Goal: Task Accomplishment & Management: Use online tool/utility

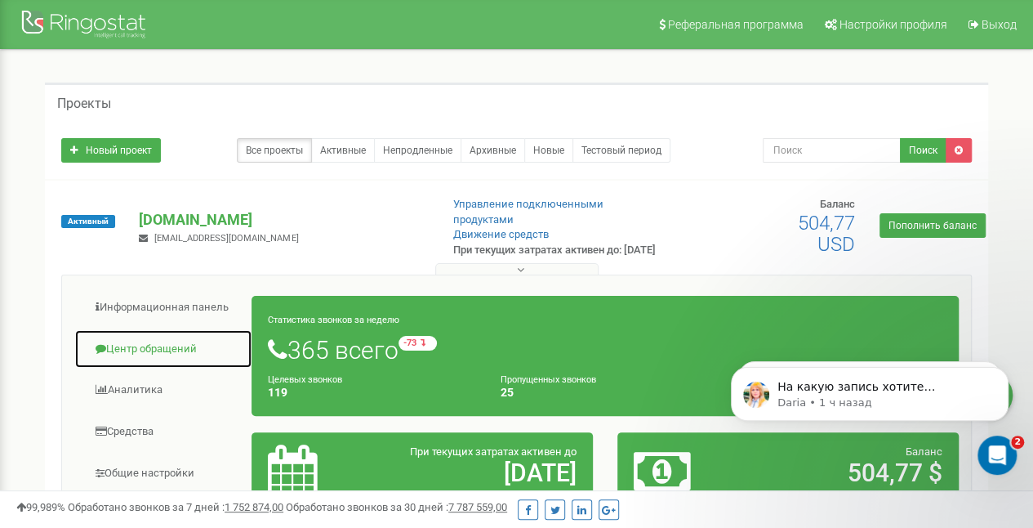
click at [170, 359] on link "Центр обращений" at bounding box center [163, 349] width 178 height 40
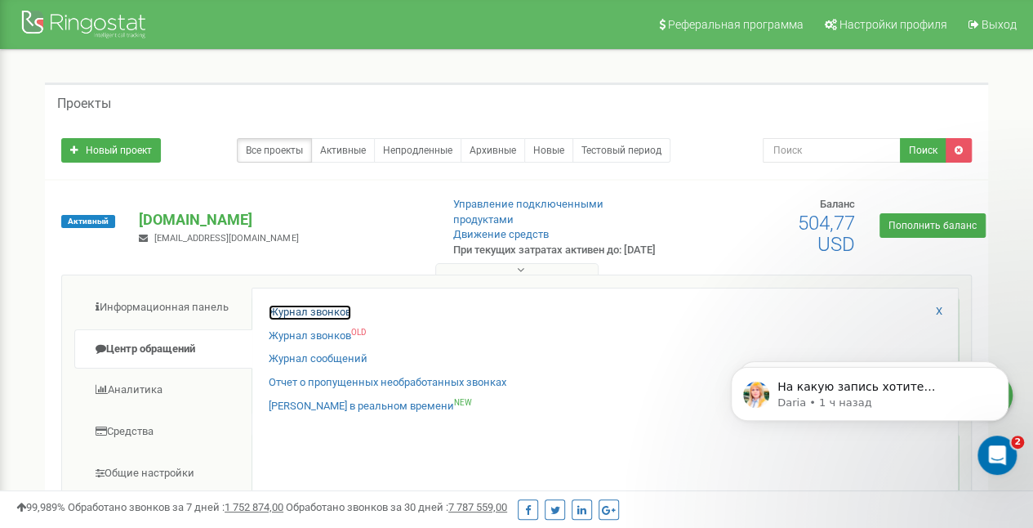
click at [312, 320] on link "Журнал звонков" at bounding box center [310, 313] width 82 height 16
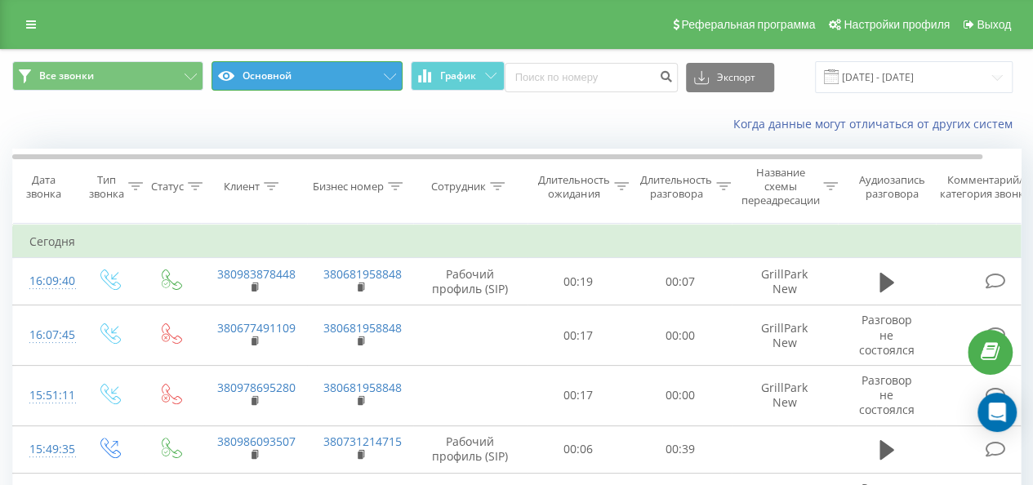
click at [330, 74] on button "Основной" at bounding box center [307, 75] width 191 height 29
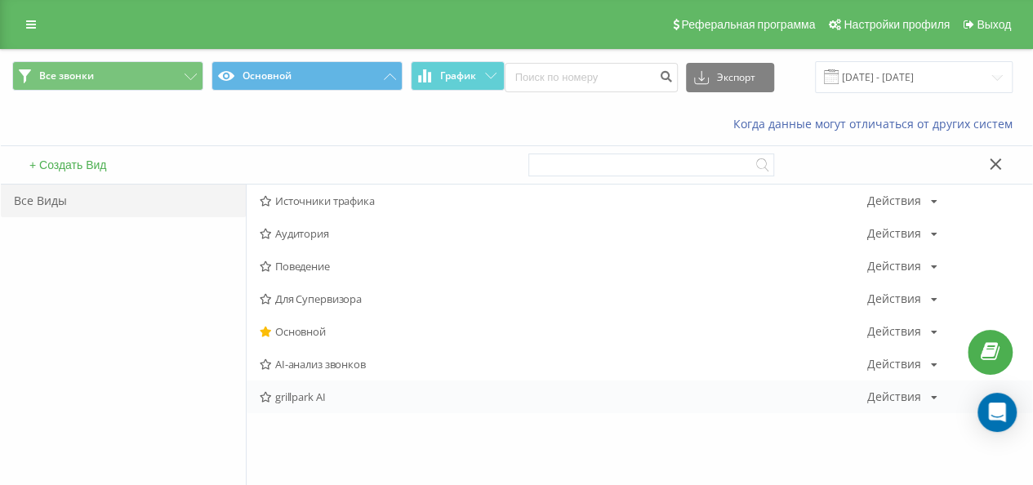
click at [307, 404] on div "grillpark AI Действия Редактировать Копировать Удалить По умолчанию Поделиться" at bounding box center [640, 397] width 786 height 33
click at [288, 404] on div "grillpark AI Действия Редактировать Копировать Удалить По умолчанию Поделиться" at bounding box center [640, 397] width 786 height 33
click at [288, 399] on span "grillpark AI" at bounding box center [564, 396] width 608 height 11
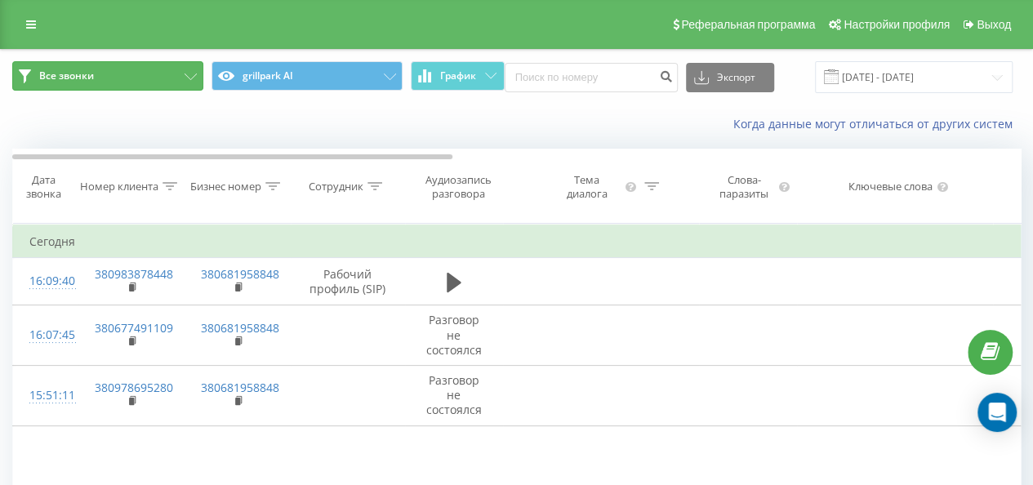
click at [178, 72] on button "Все звонки" at bounding box center [107, 75] width 191 height 29
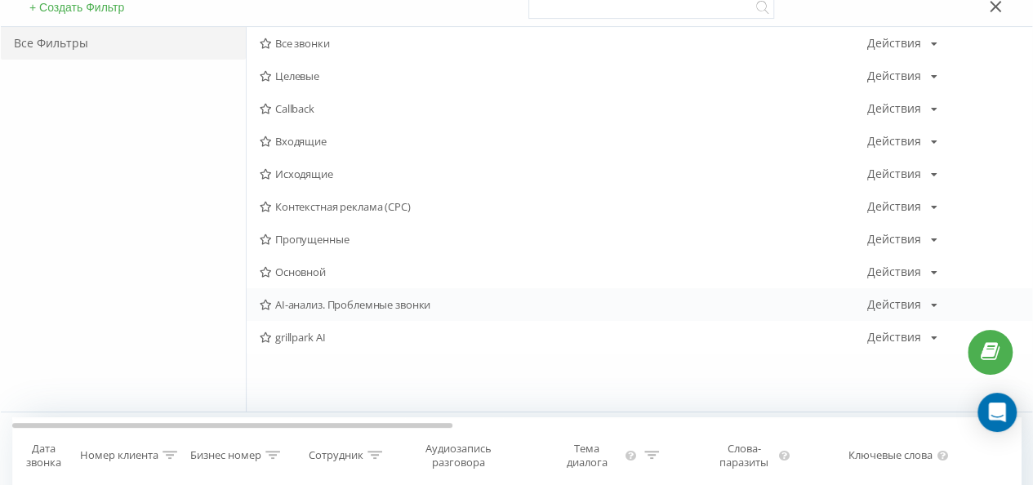
scroll to position [163, 0]
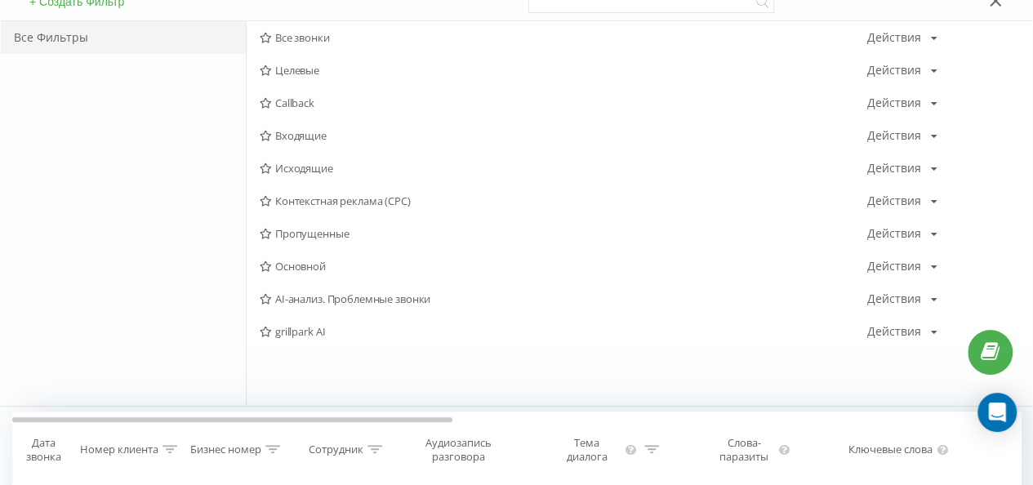
click at [317, 327] on span "grillpark AI" at bounding box center [564, 331] width 608 height 11
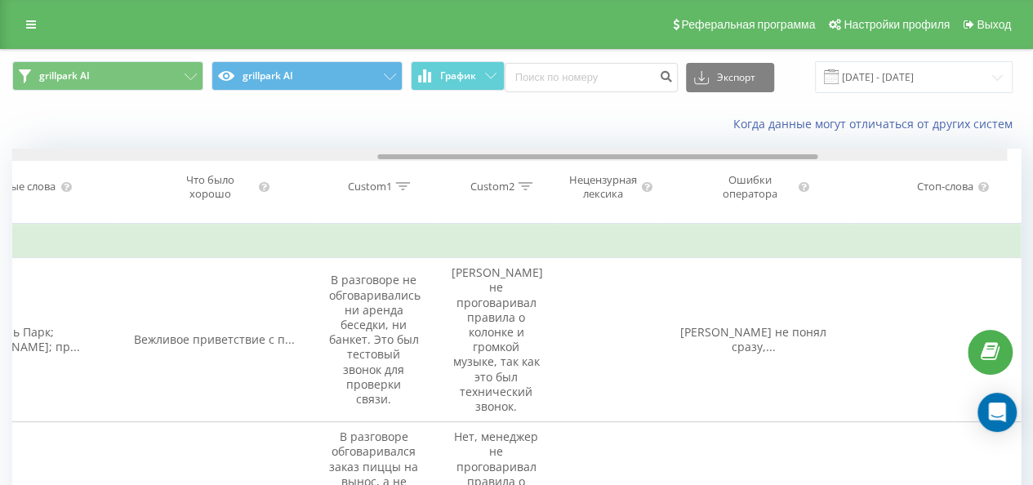
scroll to position [0, 878]
drag, startPoint x: 294, startPoint y: 154, endPoint x: 679, endPoint y: 154, distance: 384.7
click at [679, 154] on div at bounding box center [616, 156] width 440 height 5
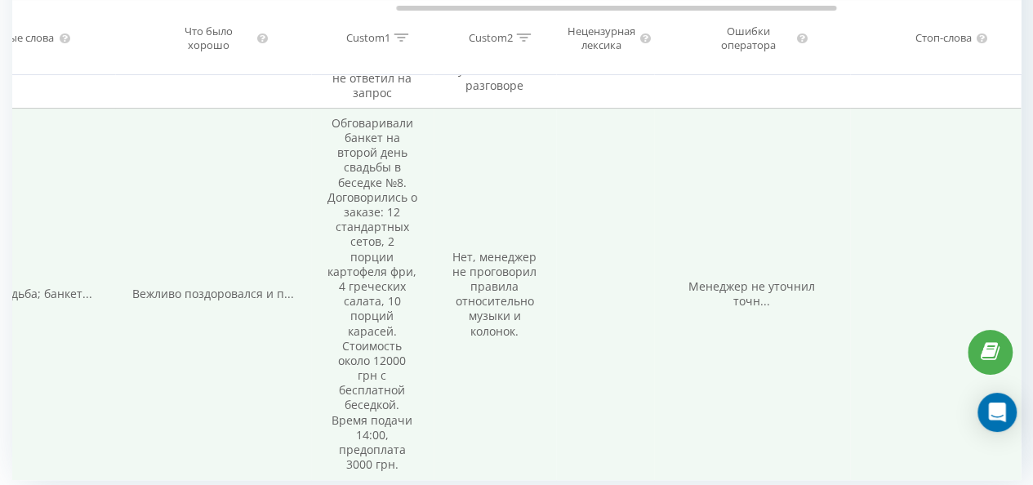
scroll to position [6457, 0]
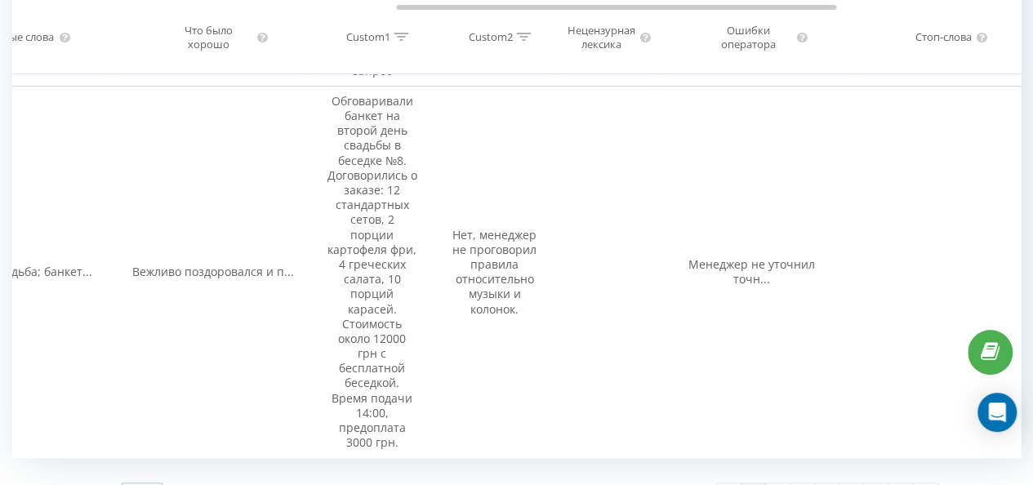
click at [149, 460] on div "100" at bounding box center [142, 472] width 39 height 24
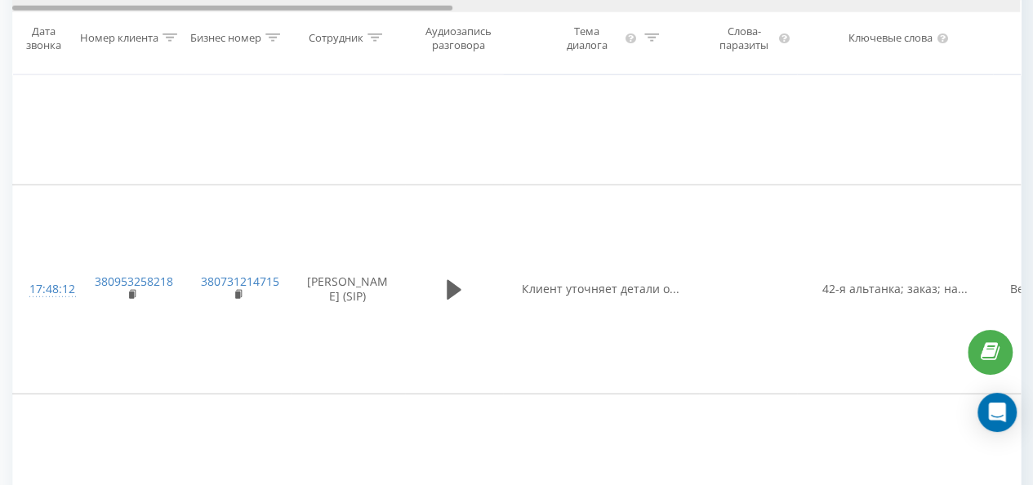
drag, startPoint x: 581, startPoint y: 8, endPoint x: 136, endPoint y: 18, distance: 444.4
click at [136, 18] on div "Дата звонка Номер клиента Бизнес номер Сотрудник Аудиозапись разговора Тема диа…" at bounding box center [516, 37] width 1009 height 75
drag, startPoint x: 254, startPoint y: 10, endPoint x: 238, endPoint y: 8, distance: 16.4
click at [238, 8] on div at bounding box center [232, 8] width 440 height 5
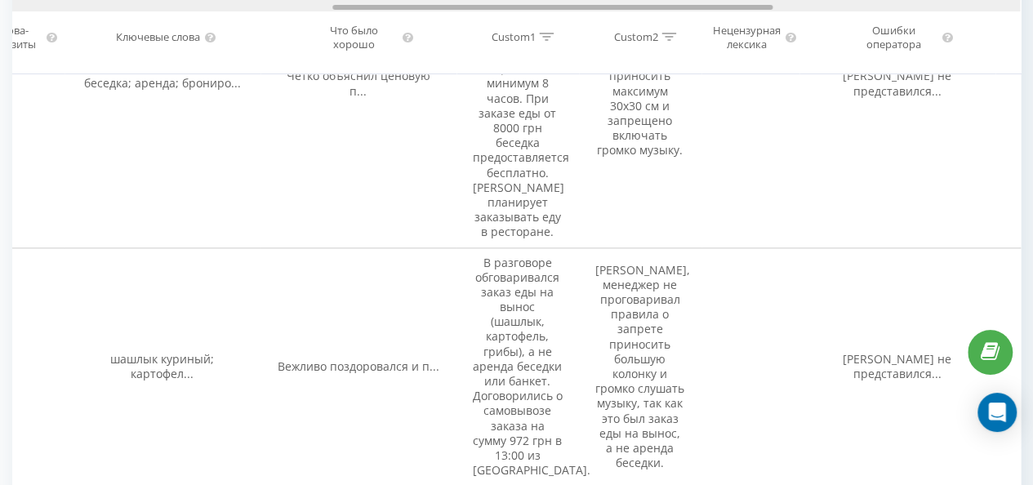
drag, startPoint x: 293, startPoint y: 7, endPoint x: 614, endPoint y: 26, distance: 321.6
click at [614, 26] on div "Дата звонка Номер клиента Бизнес номер Сотрудник Аудиозапись разговора Тема диа…" at bounding box center [516, 37] width 1009 height 75
